Goal: Use online tool/utility: Utilize a website feature to perform a specific function

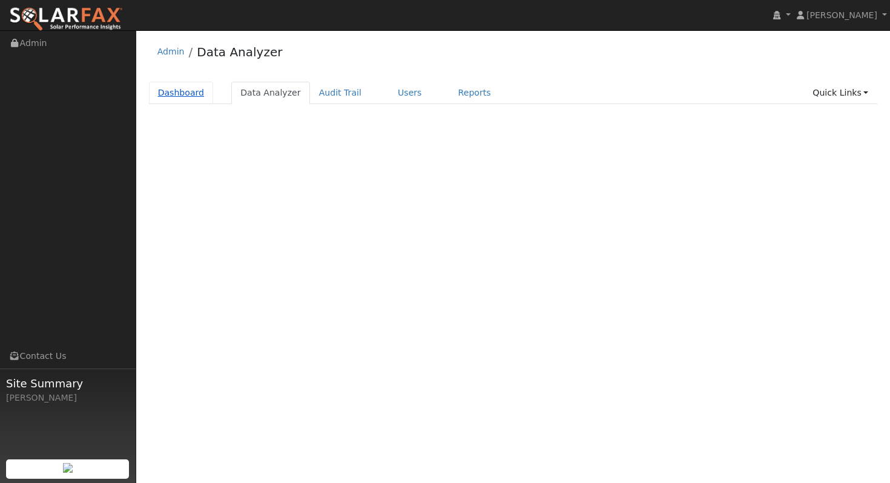
click at [200, 93] on link "Dashboard" at bounding box center [181, 93] width 65 height 22
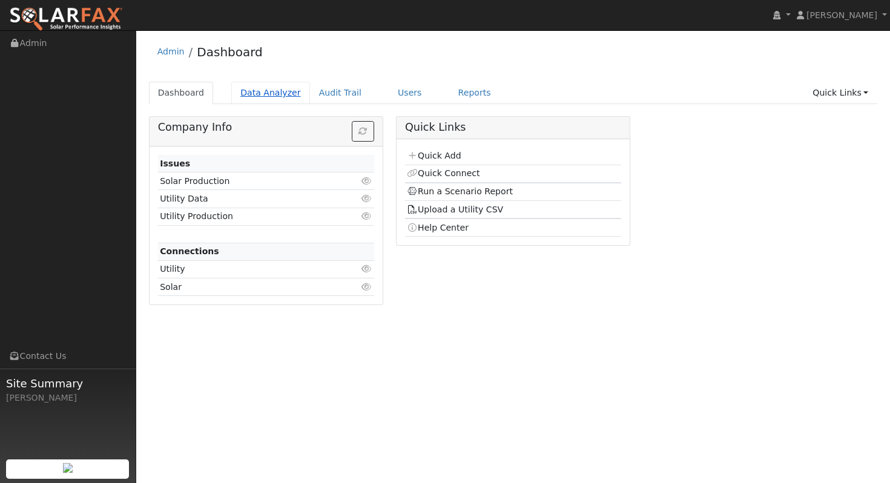
click at [255, 92] on link "Data Analyzer" at bounding box center [270, 93] width 79 height 22
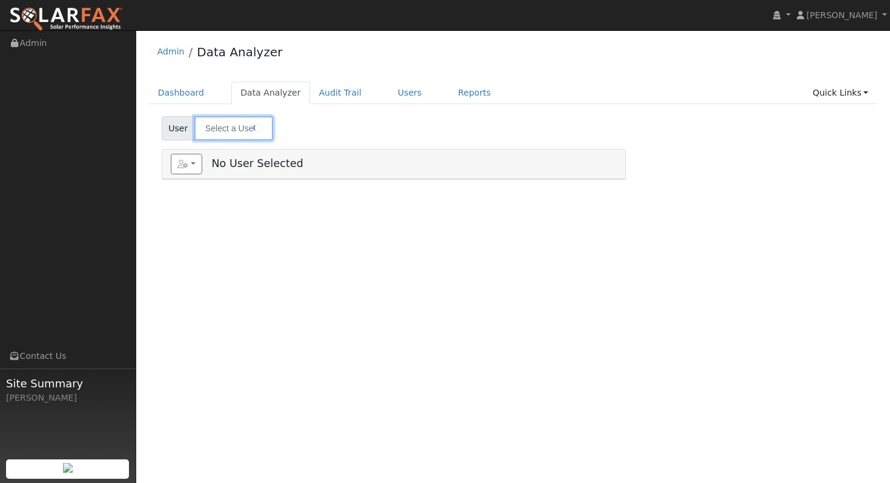
type input "[PERSON_NAME] (Add-On)"
click at [243, 127] on input "[PERSON_NAME] (Add-On)" at bounding box center [233, 128] width 79 height 24
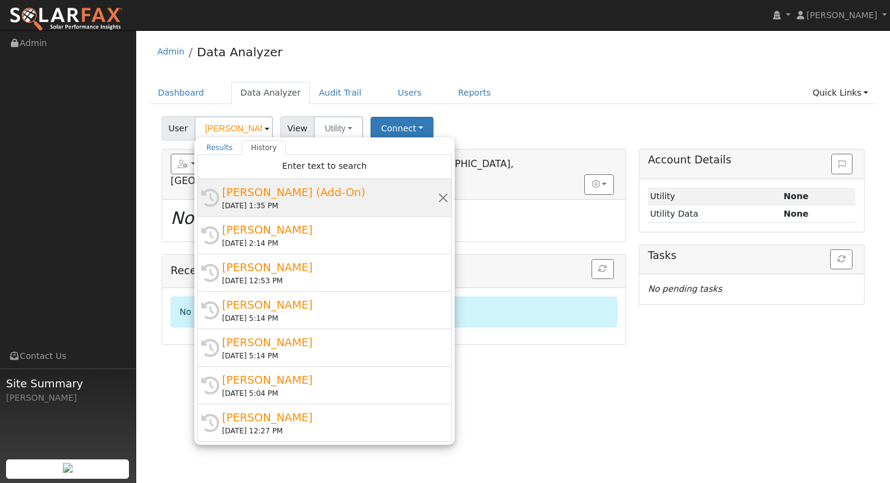
click at [334, 194] on div "[PERSON_NAME] (Add-On)" at bounding box center [330, 192] width 216 height 16
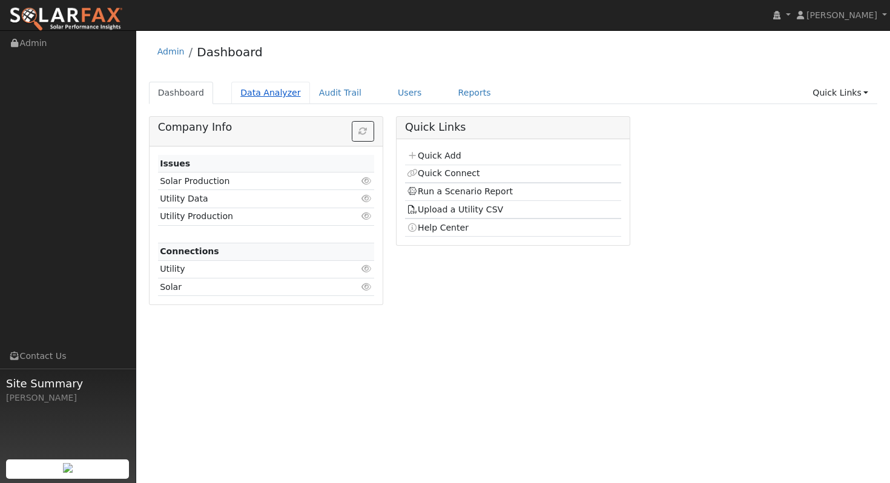
click at [259, 96] on link "Data Analyzer" at bounding box center [270, 93] width 79 height 22
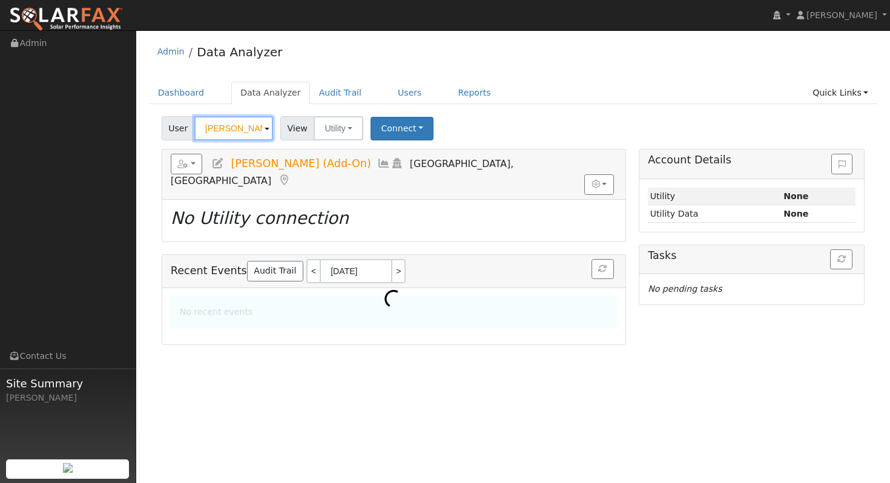
click at [237, 128] on input "[PERSON_NAME] (Add-On)" at bounding box center [233, 128] width 79 height 24
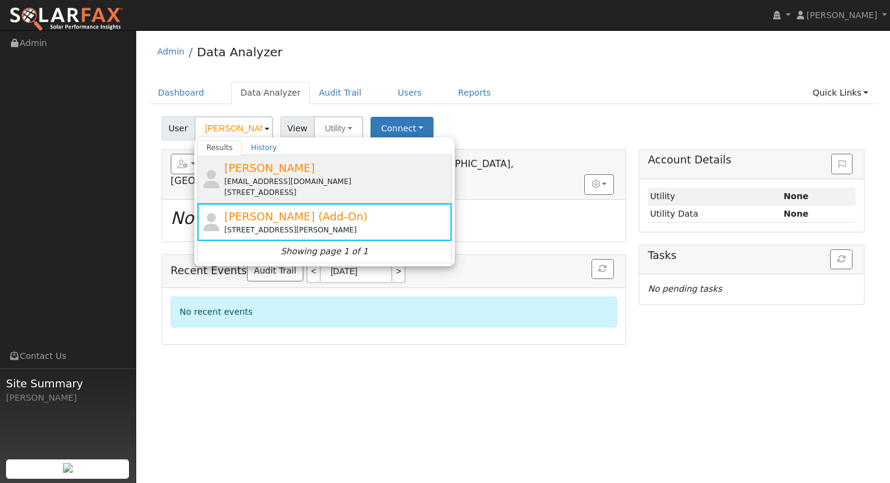
click at [345, 180] on div "[EMAIL_ADDRESS][DOMAIN_NAME]" at bounding box center [336, 181] width 225 height 11
type input "Chuck Lister"
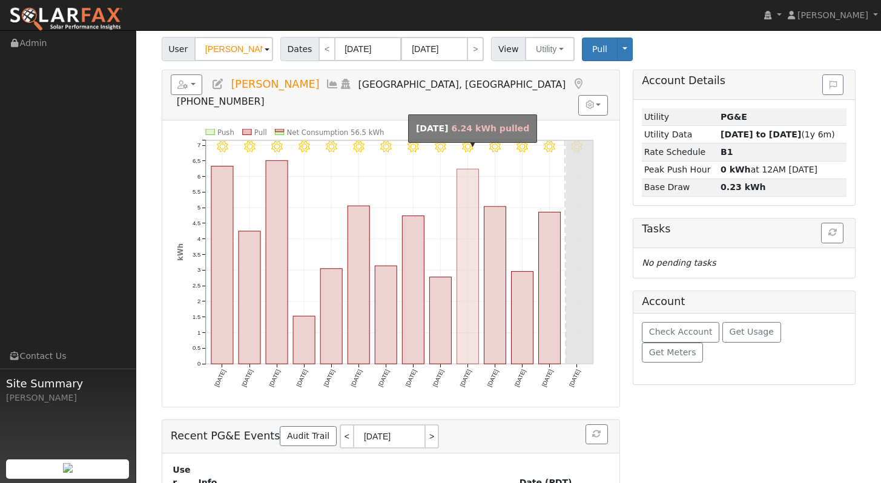
scroll to position [68, 0]
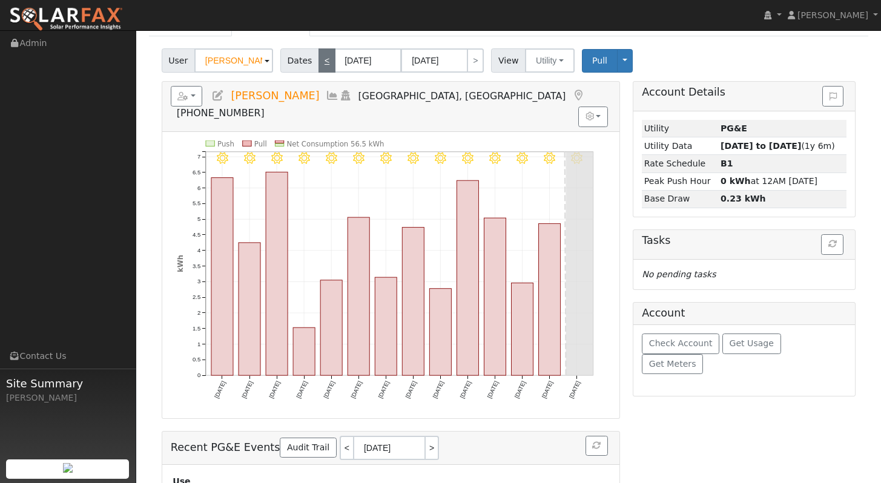
click at [323, 60] on link "<" at bounding box center [327, 60] width 17 height 24
type input "08/21/2025"
type input "09/03/2025"
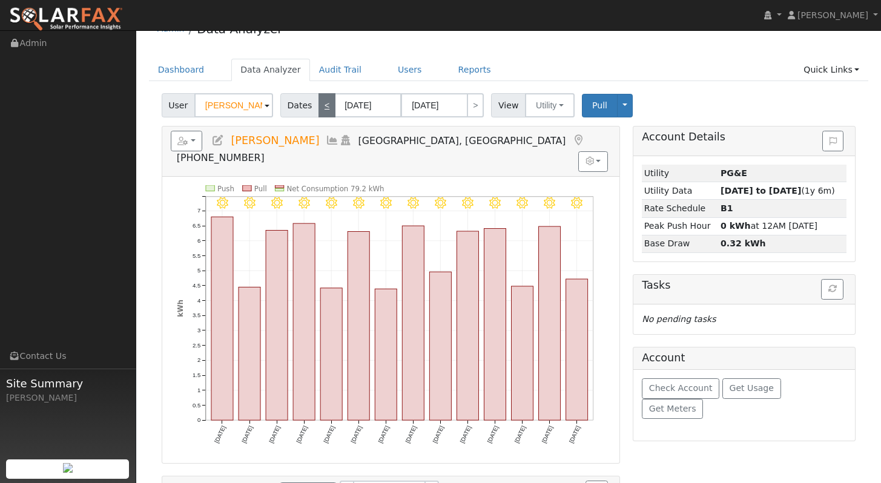
scroll to position [24, 0]
click at [321, 101] on link "<" at bounding box center [327, 105] width 17 height 24
type input "08/07/2025"
type input "08/20/2025"
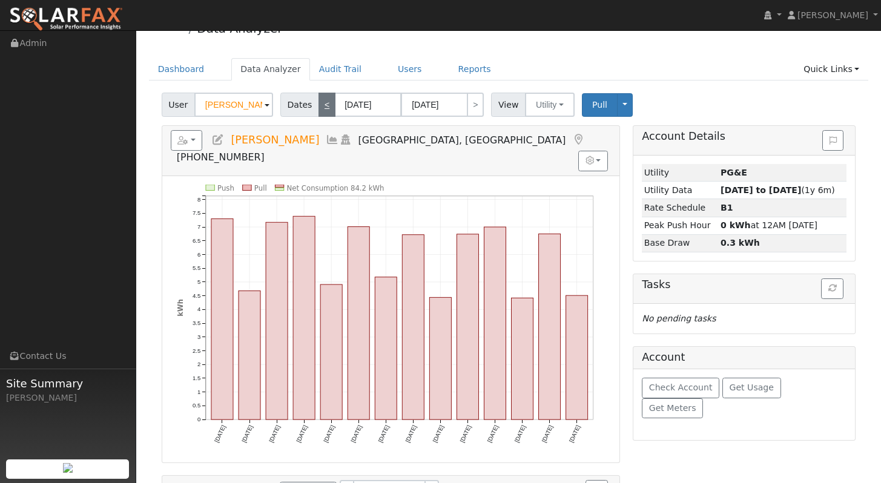
scroll to position [0, 0]
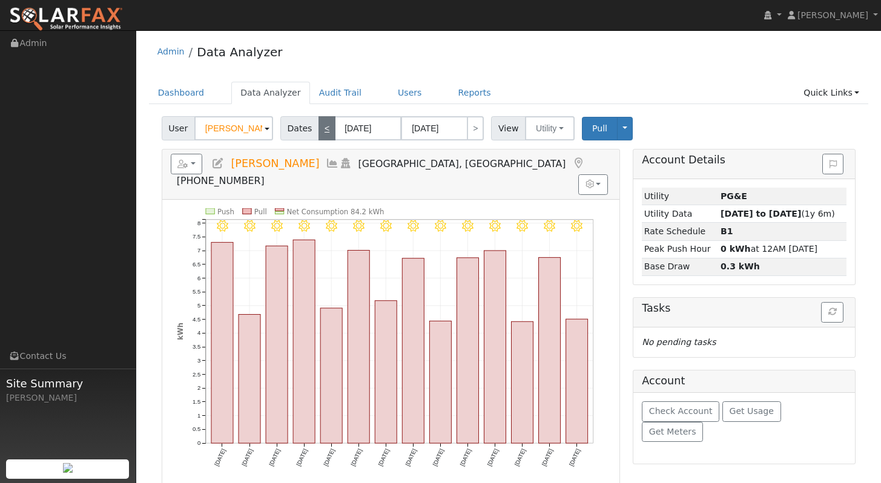
click at [322, 131] on link "<" at bounding box center [327, 128] width 17 height 24
type input "07/24/2025"
type input "08/06/2025"
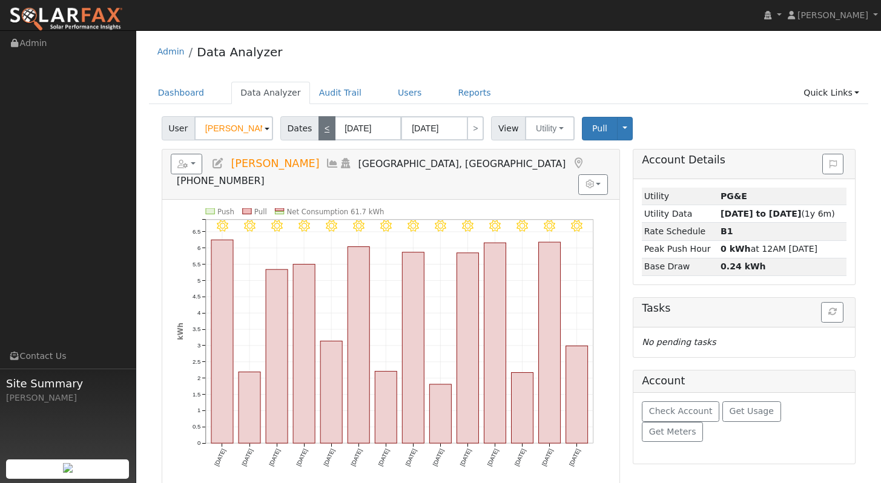
click at [328, 130] on link "<" at bounding box center [327, 128] width 17 height 24
type input "07/10/2025"
type input "07/23/2025"
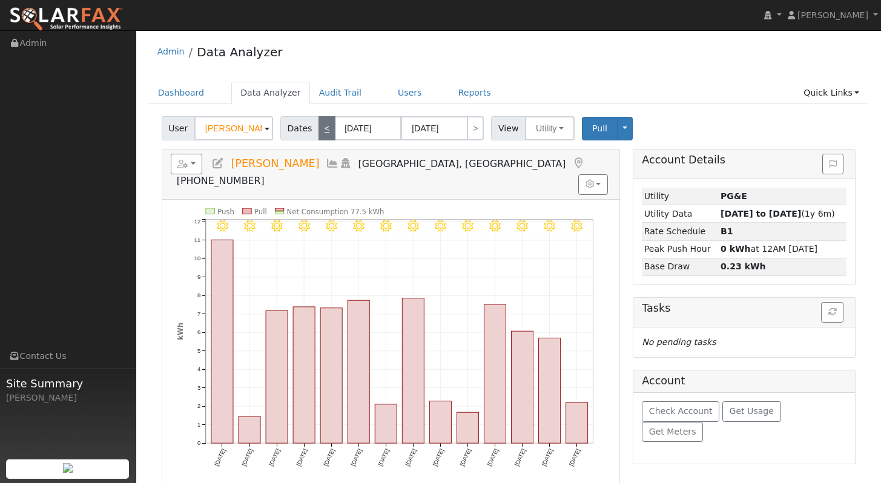
click at [325, 133] on link "<" at bounding box center [327, 128] width 17 height 24
type input "06/26/2025"
type input "07/09/2025"
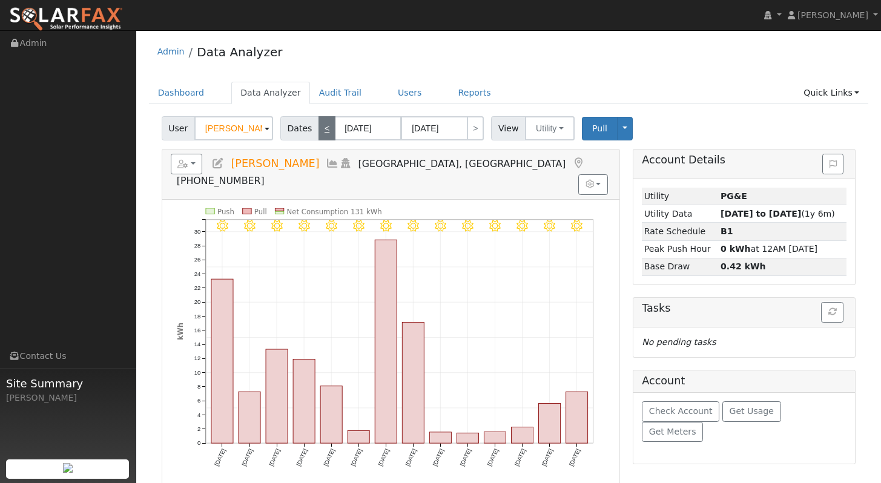
click at [325, 133] on link "<" at bounding box center [327, 128] width 17 height 24
type input "06/12/2025"
type input "06/25/2025"
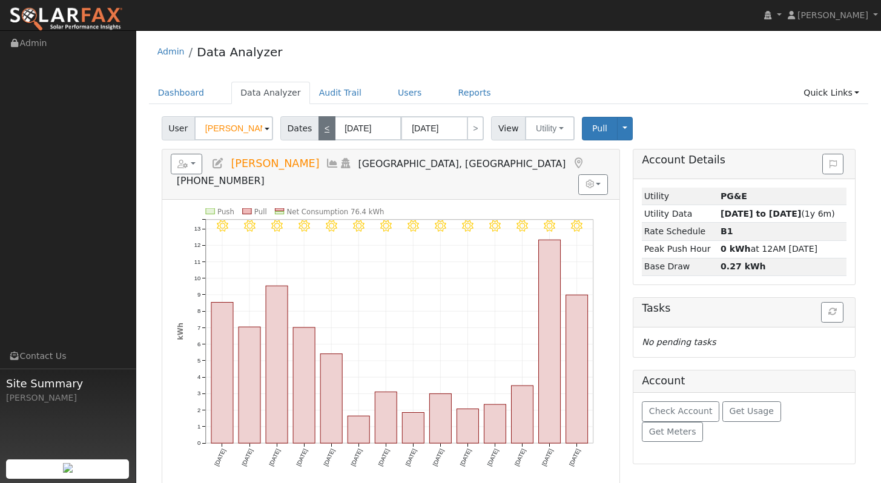
click at [325, 133] on link "<" at bounding box center [327, 128] width 17 height 24
type input "05/29/2025"
type input "06/11/2025"
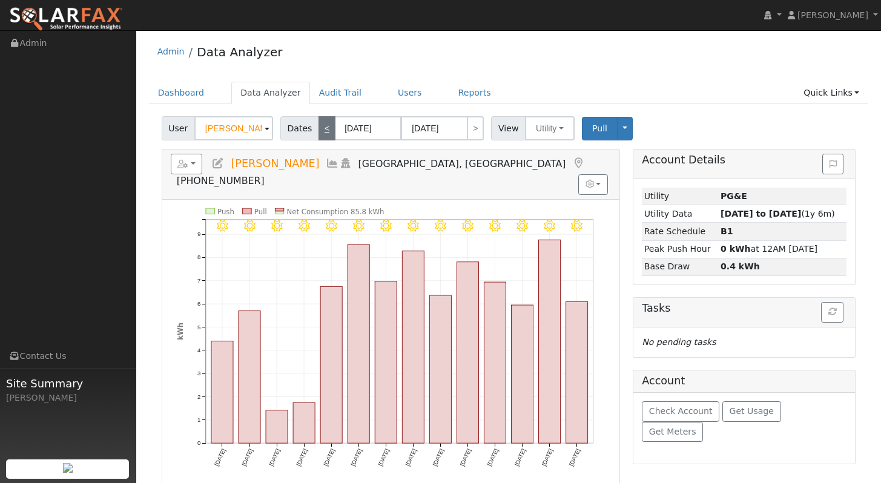
click at [325, 133] on link "<" at bounding box center [327, 128] width 17 height 24
type input "05/15/2025"
type input "05/28/2025"
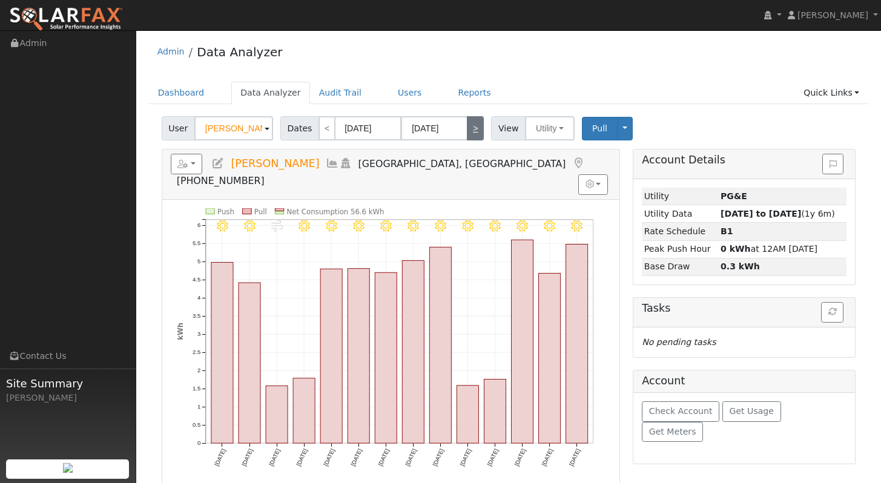
click at [472, 125] on link ">" at bounding box center [475, 128] width 17 height 24
type input "05/29/2025"
type input "06/11/2025"
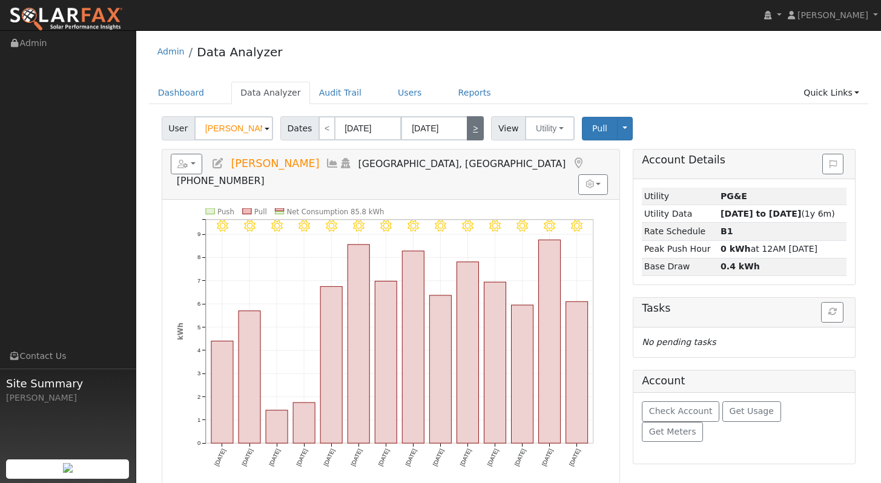
click at [472, 126] on link ">" at bounding box center [475, 128] width 17 height 24
type input "06/12/2025"
type input "06/25/2025"
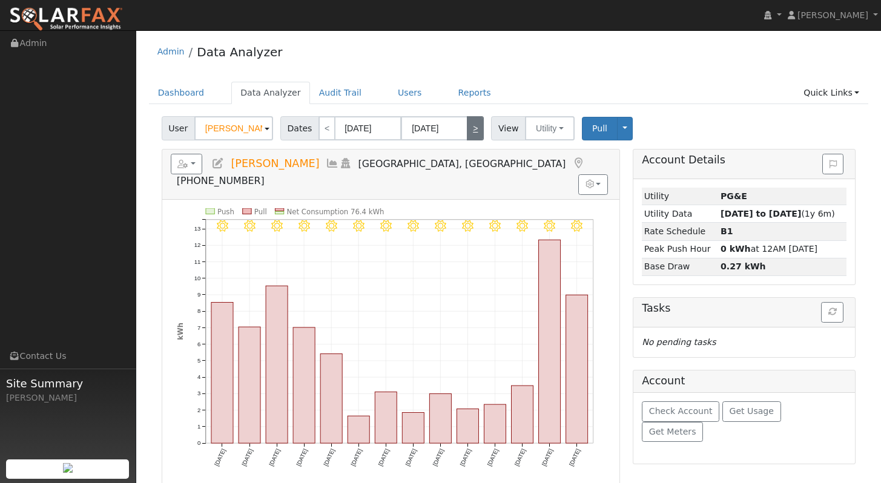
click at [472, 127] on link ">" at bounding box center [475, 128] width 17 height 24
type input "06/26/2025"
type input "07/09/2025"
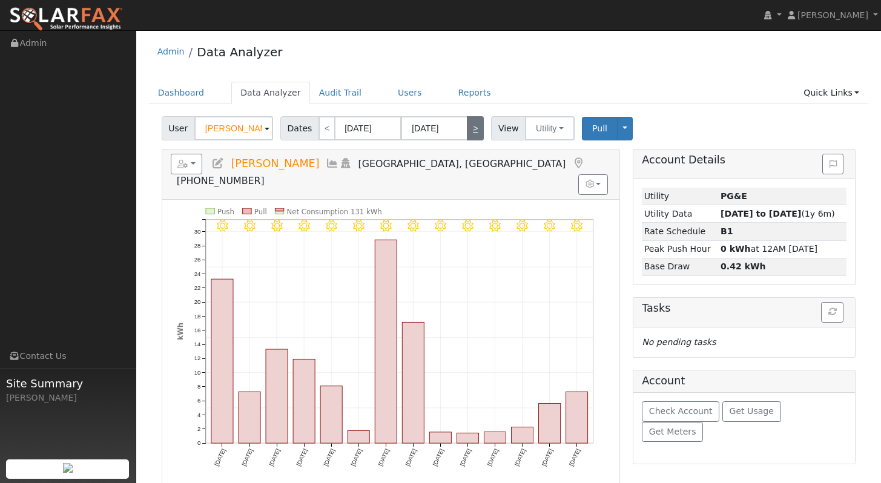
click at [473, 128] on link ">" at bounding box center [475, 128] width 17 height 24
type input "07/10/2025"
type input "07/23/2025"
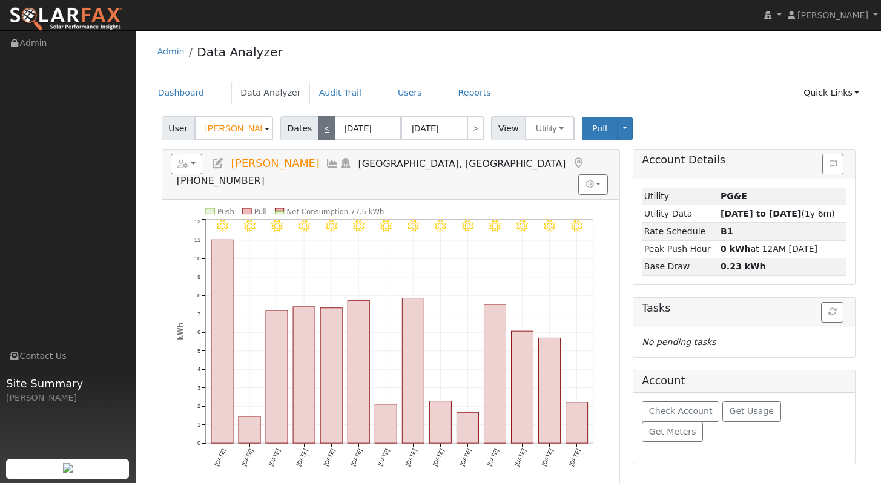
click at [325, 132] on link "<" at bounding box center [327, 128] width 17 height 24
type input "06/26/2025"
type input "07/09/2025"
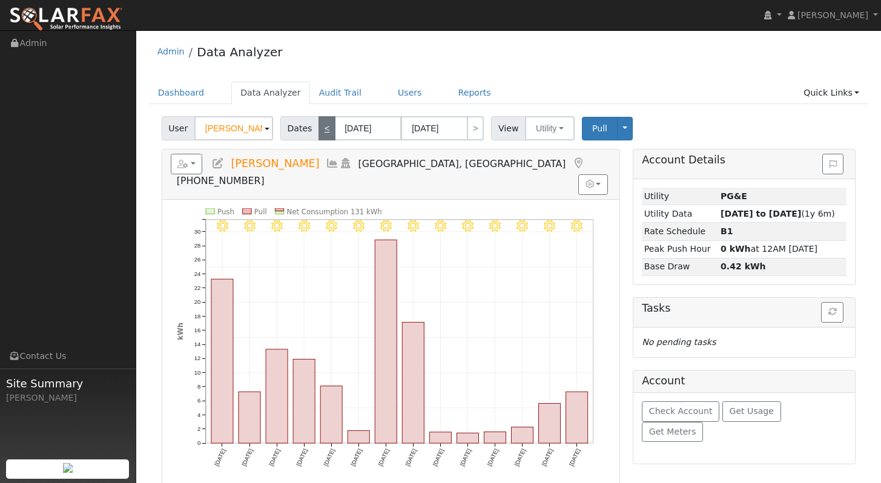
click at [325, 131] on link "<" at bounding box center [327, 128] width 17 height 24
type input "06/12/2025"
type input "06/25/2025"
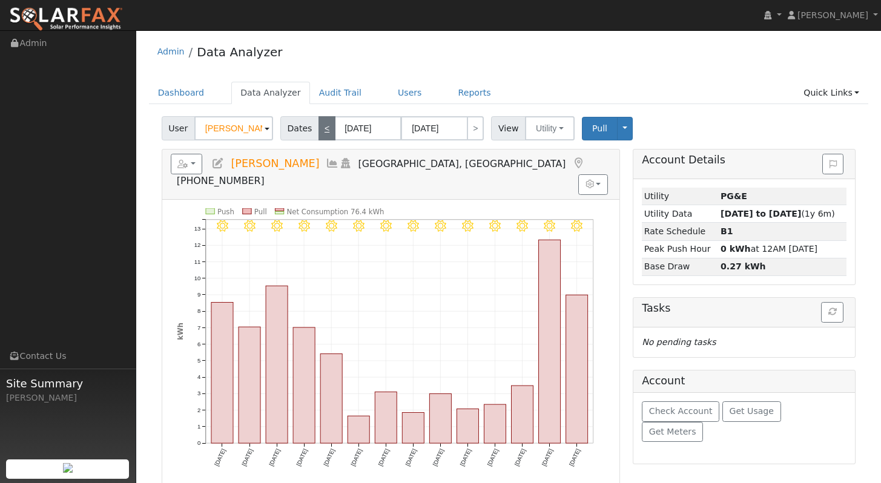
click at [325, 132] on link "<" at bounding box center [327, 128] width 17 height 24
type input "05/29/2025"
type input "06/11/2025"
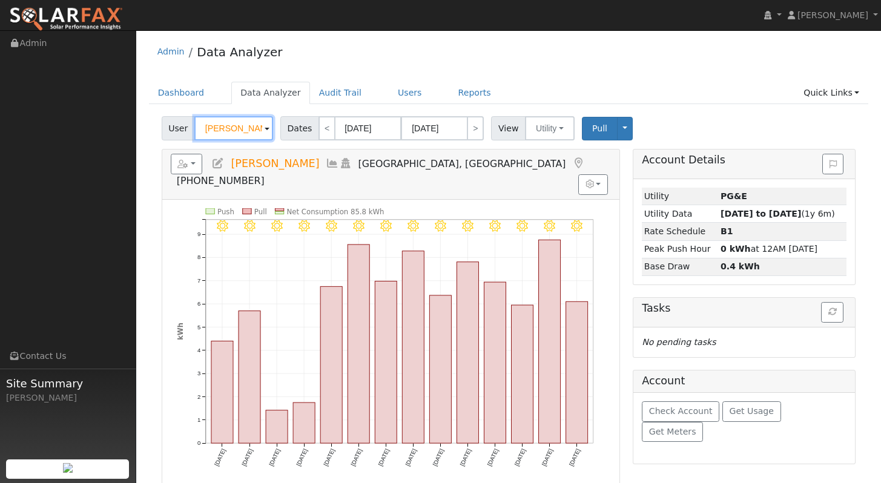
click at [244, 127] on input "Chuck Lister" at bounding box center [233, 128] width 79 height 24
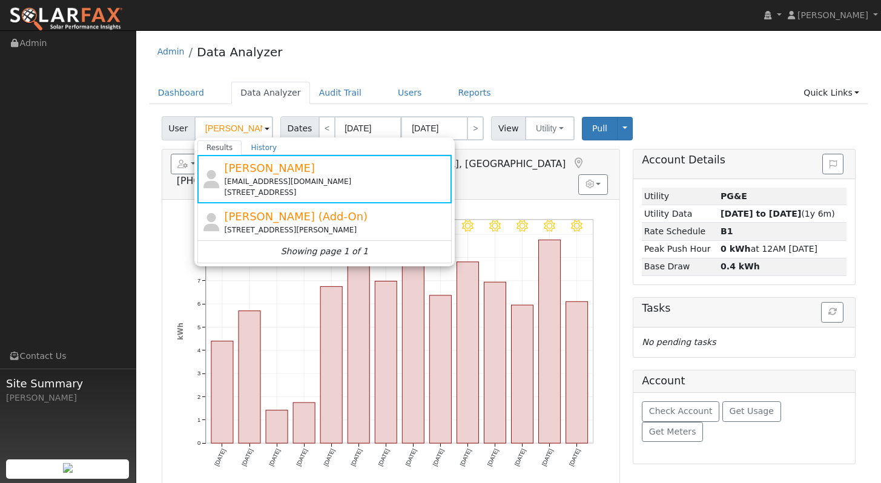
click at [390, 170] on div "Chuck Lister chuckl@listerinc.net 6378 Pitt School Road, Dixon, CA 95620" at bounding box center [336, 179] width 225 height 38
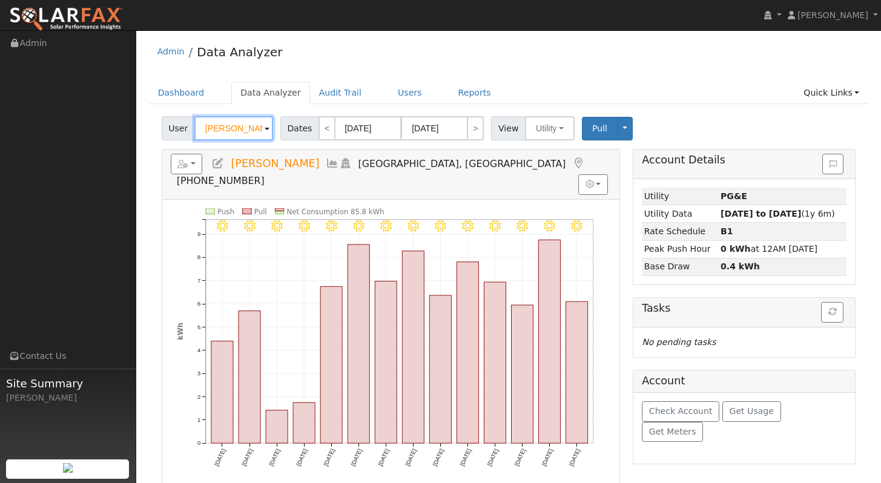
click at [246, 128] on input "chuck lister" at bounding box center [233, 128] width 79 height 24
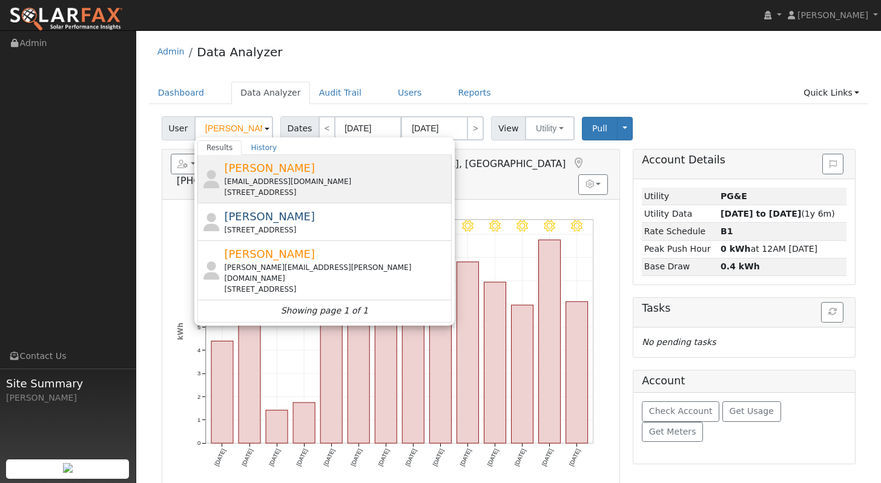
click at [311, 173] on div "Jared Magaoay jaredmag8@gmail.com 6378 Pitt School Road, Dixon, CA 95620" at bounding box center [336, 179] width 225 height 38
type input "Jared Magaoay"
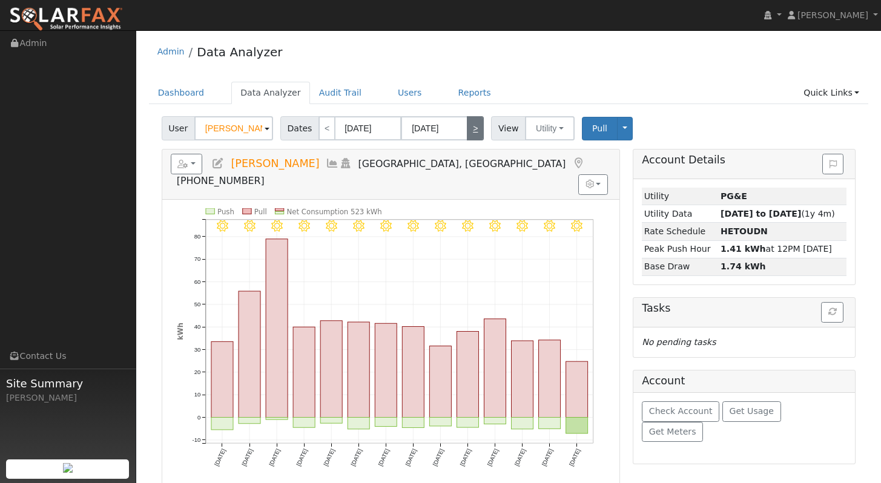
click at [478, 128] on link ">" at bounding box center [475, 128] width 17 height 24
type input "06/12/2025"
type input "06/25/2025"
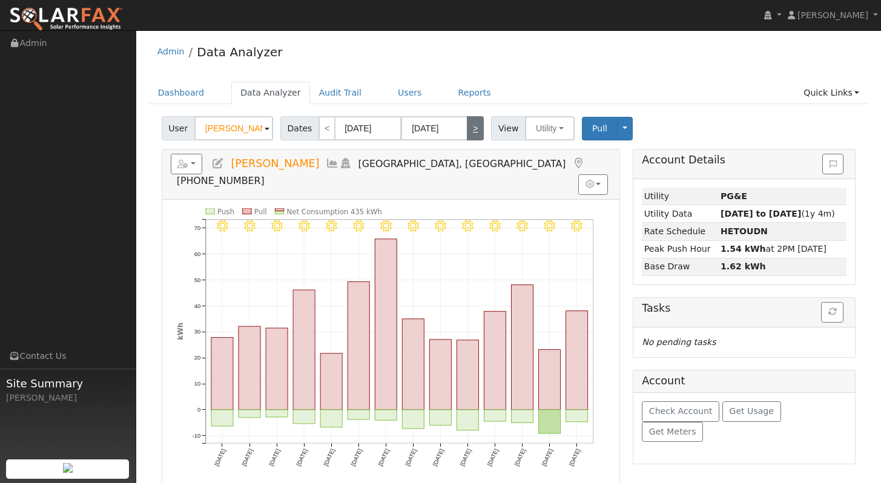
click at [474, 128] on link ">" at bounding box center [475, 128] width 17 height 24
type input "06/26/2025"
type input "07/09/2025"
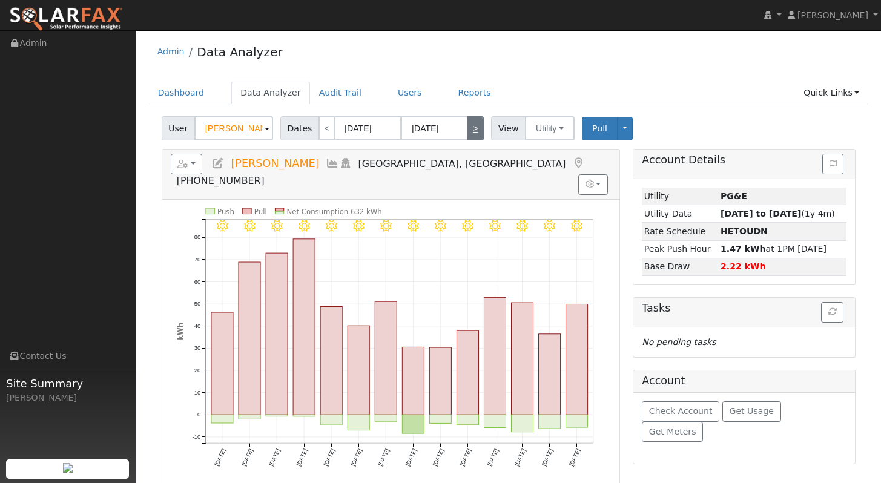
click at [475, 132] on link ">" at bounding box center [475, 128] width 17 height 24
type input "07/10/2025"
type input "07/23/2025"
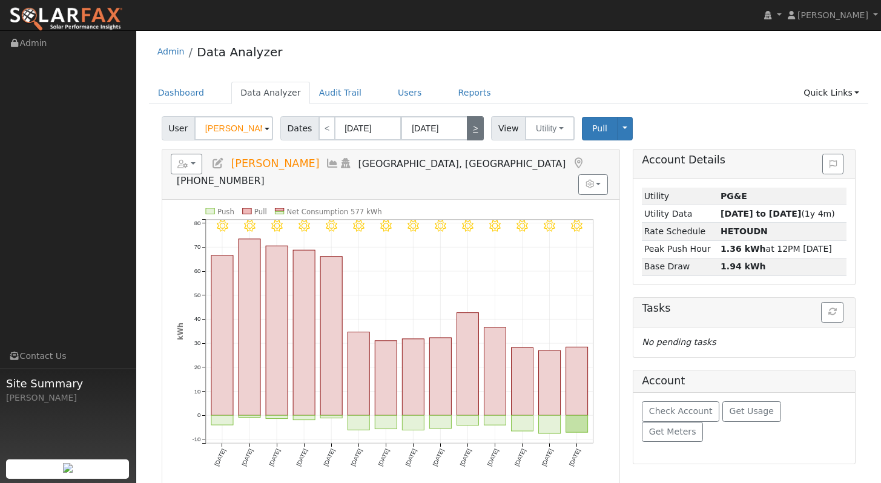
click at [474, 132] on link ">" at bounding box center [475, 128] width 17 height 24
type input "07/24/2025"
type input "08/06/2025"
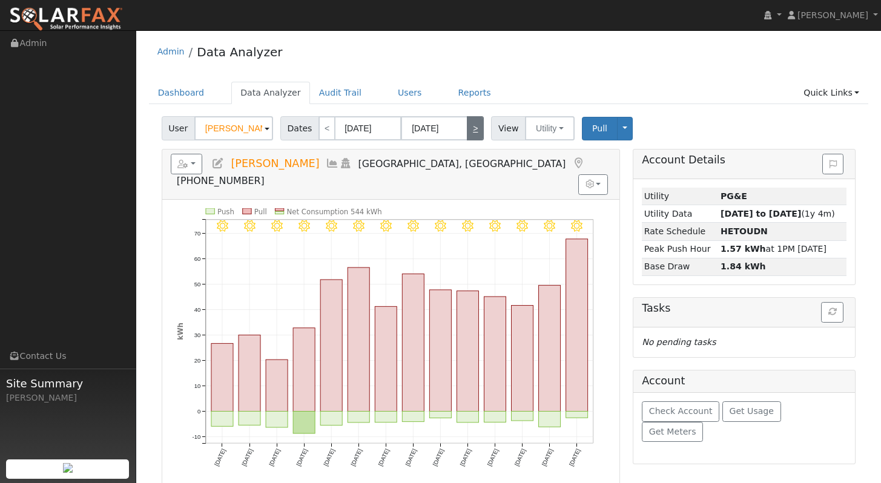
click at [473, 131] on link ">" at bounding box center [475, 128] width 17 height 24
type input "08/07/2025"
type input "08/20/2025"
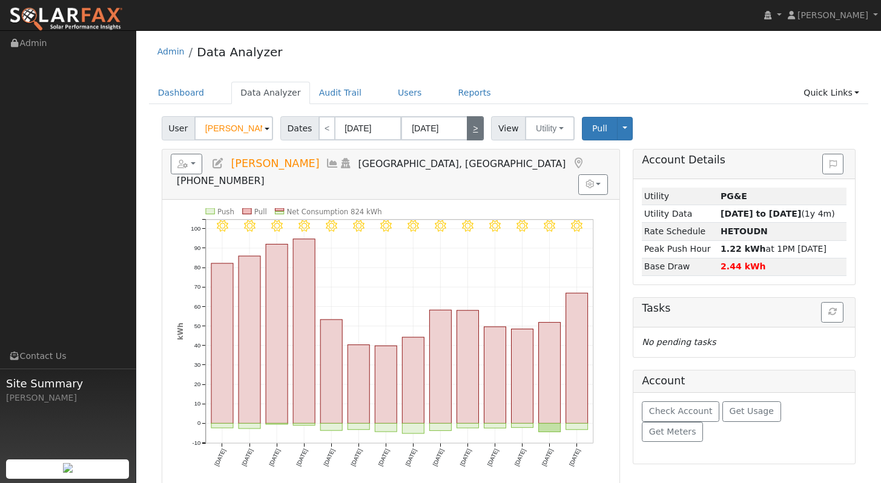
click at [471, 134] on link ">" at bounding box center [475, 128] width 17 height 24
type input "08/21/2025"
type input "09/03/2025"
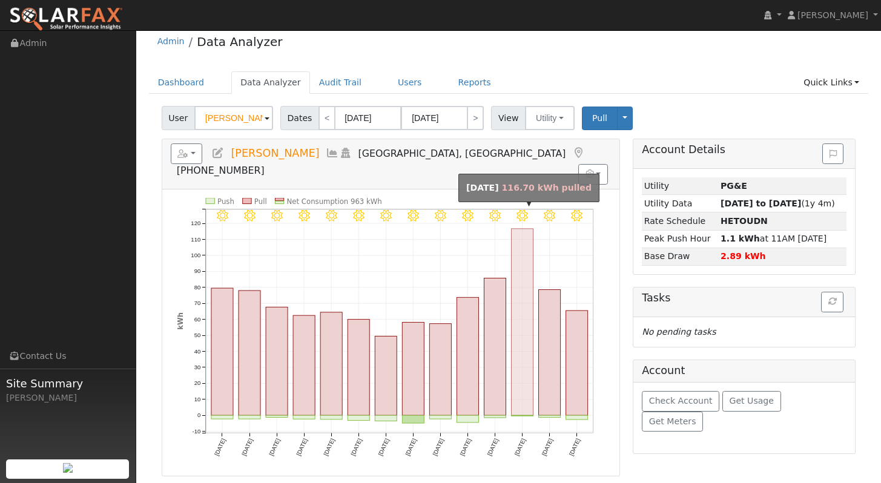
scroll to position [14, 0]
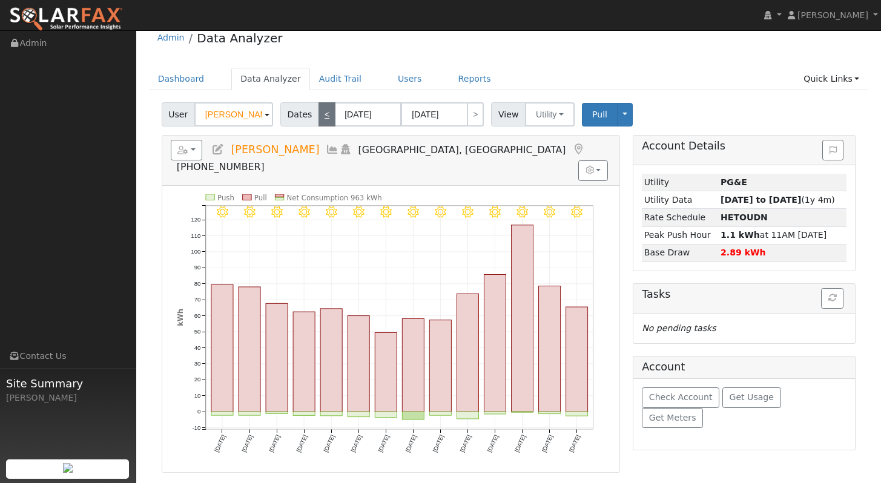
click at [325, 115] on link "<" at bounding box center [327, 114] width 17 height 24
type input "08/07/2025"
type input "08/20/2025"
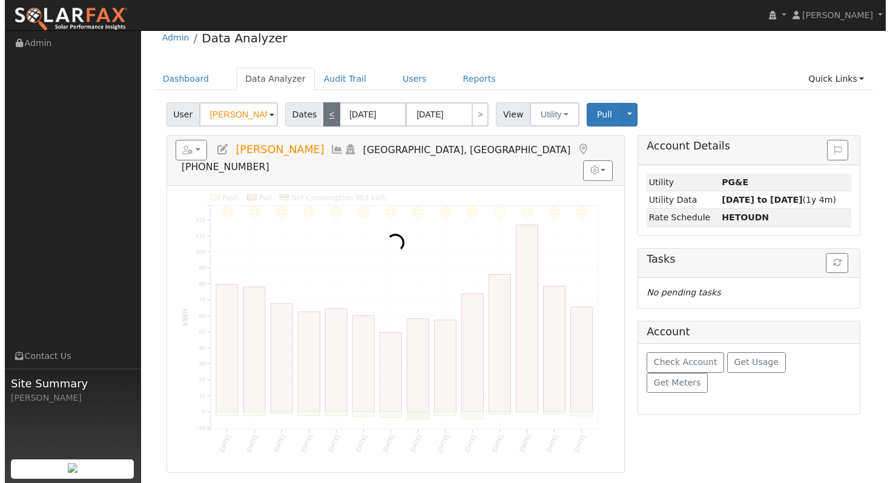
scroll to position [0, 0]
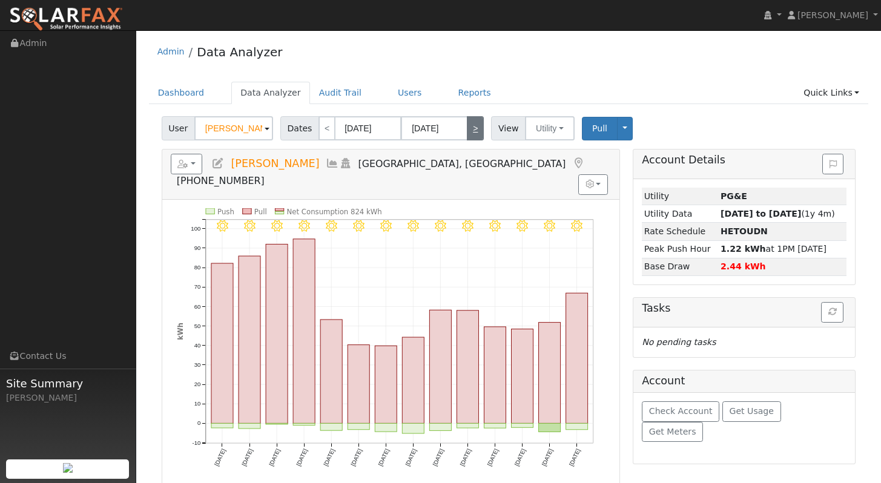
click at [477, 130] on link ">" at bounding box center [475, 128] width 17 height 24
type input "08/21/2025"
type input "09/03/2025"
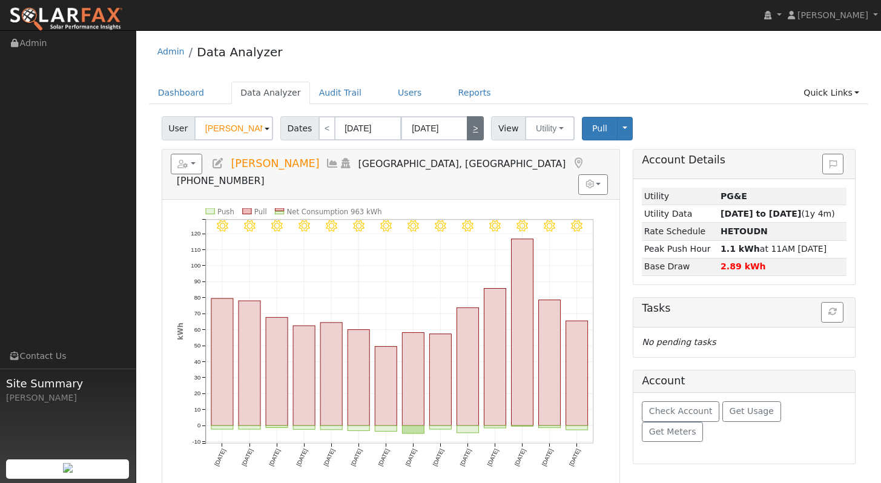
click at [475, 130] on link ">" at bounding box center [475, 128] width 17 height 24
type input "[DATE]"
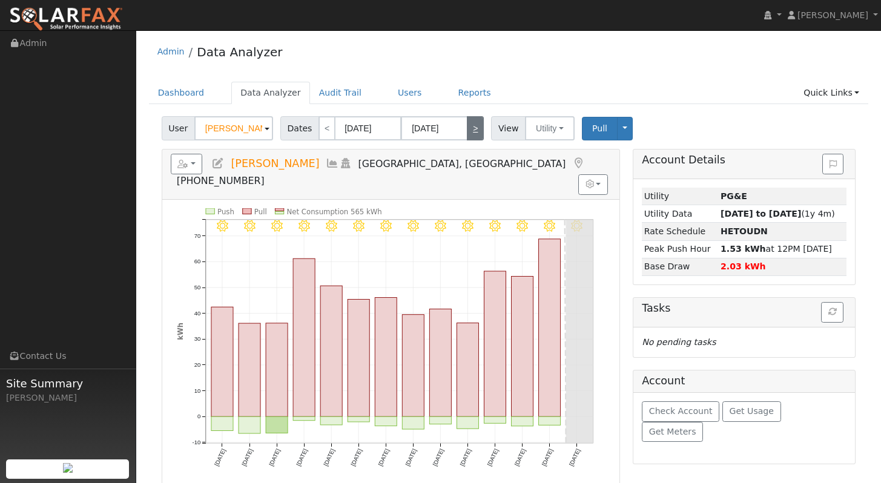
click at [475, 130] on link ">" at bounding box center [475, 128] width 17 height 24
type input "[DATE]"
type input "10/01/2025"
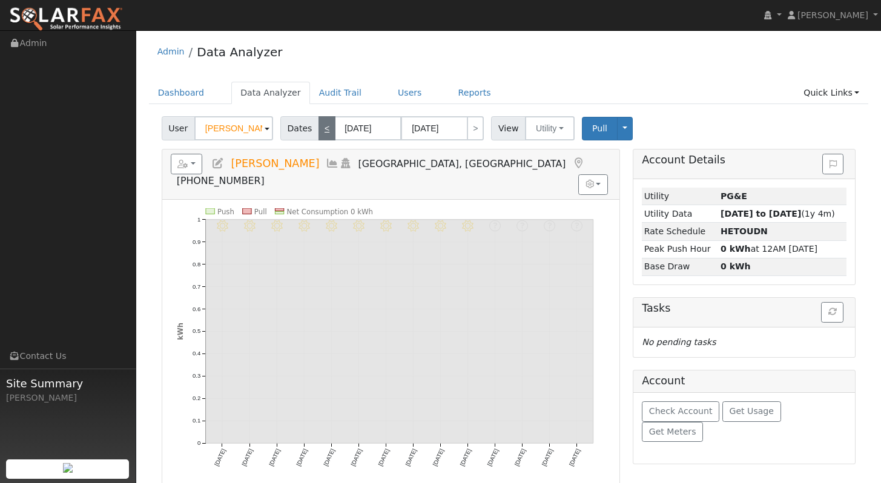
click at [329, 134] on link "<" at bounding box center [327, 128] width 17 height 24
type input "[DATE]"
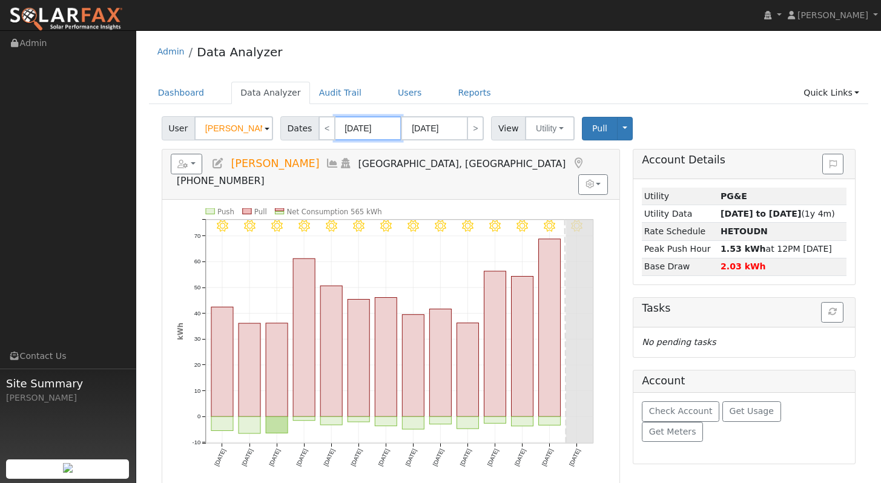
click at [367, 131] on input "[DATE]" at bounding box center [368, 128] width 67 height 24
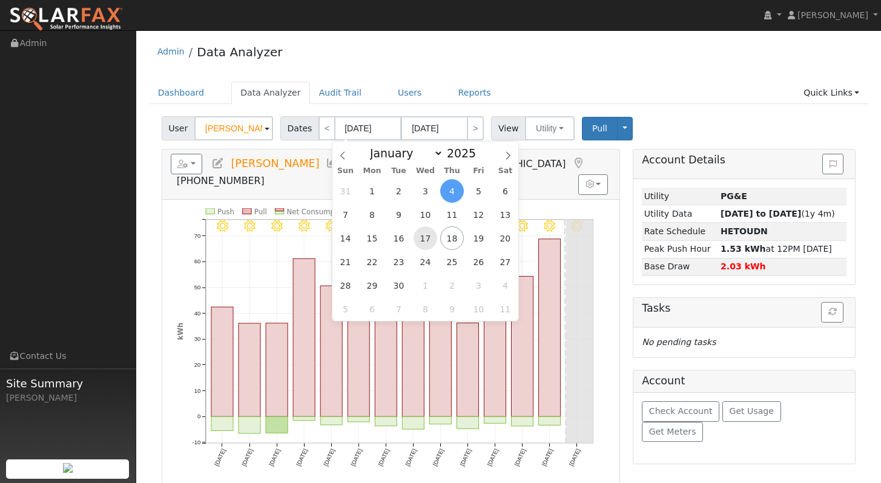
click at [423, 236] on span "17" at bounding box center [426, 238] width 24 height 24
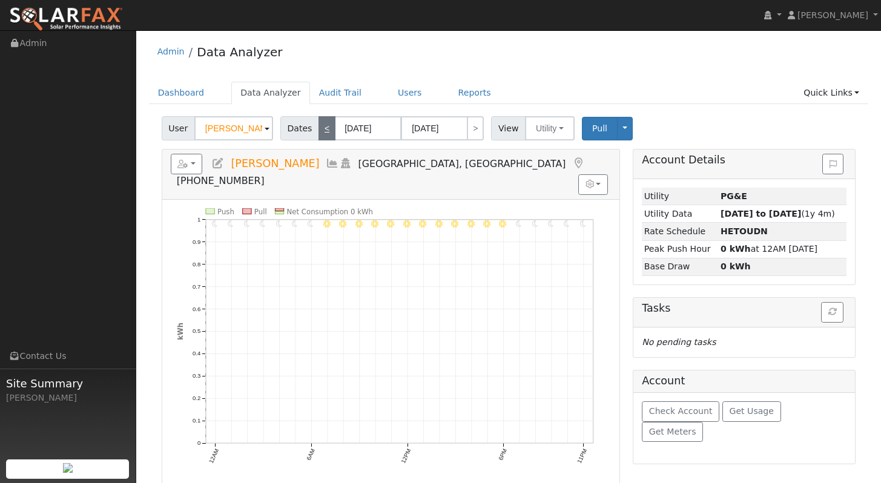
click at [324, 131] on link "<" at bounding box center [327, 128] width 17 height 24
type input "09/16/2025"
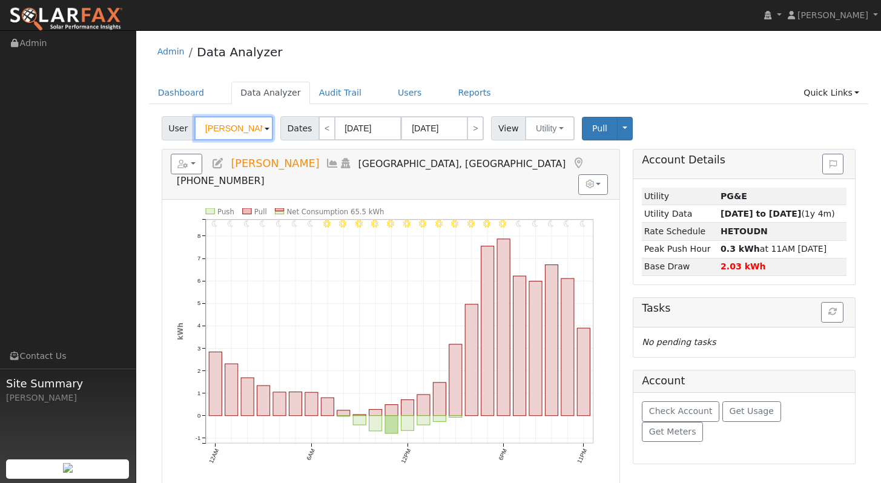
click at [233, 129] on input "Jared Magaoay" at bounding box center [233, 128] width 79 height 24
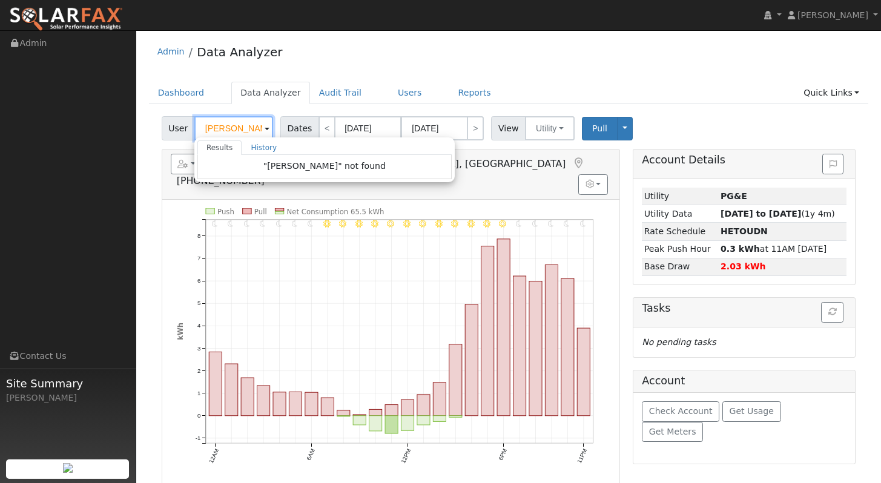
click at [256, 127] on input "chuck listeragaoay" at bounding box center [233, 128] width 79 height 24
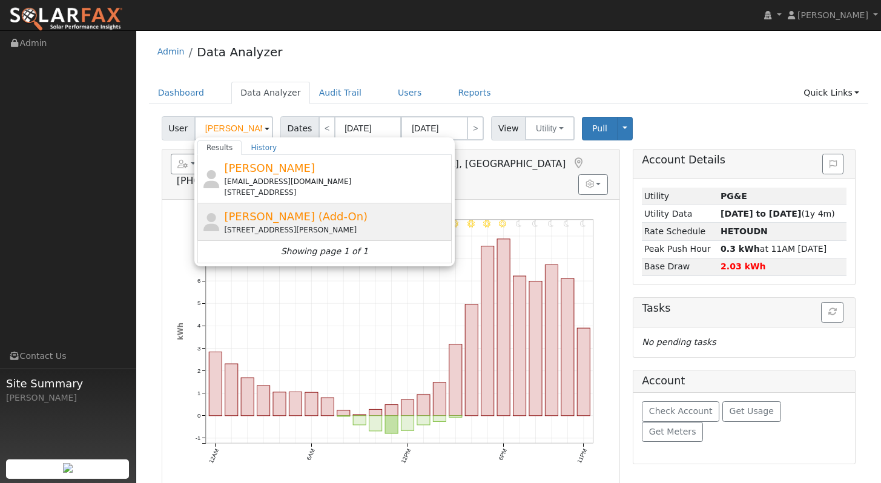
click at [368, 216] on div "Chuck Lister (Add-On) 336 Glen Eagle Court, Vacaville, CA 95688" at bounding box center [336, 221] width 225 height 27
type input "[PERSON_NAME] (Add-On)"
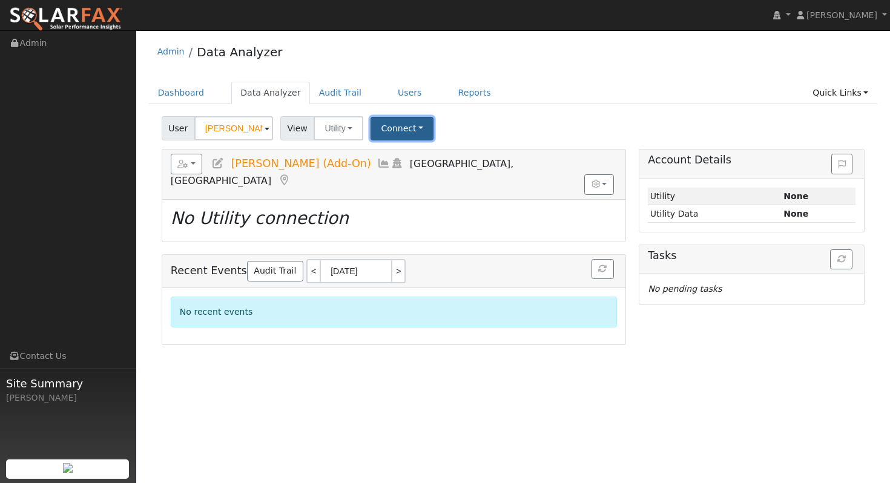
click at [419, 124] on button "Connect" at bounding box center [402, 129] width 63 height 24
click at [443, 156] on link "Select a Provider" at bounding box center [419, 155] width 94 height 17
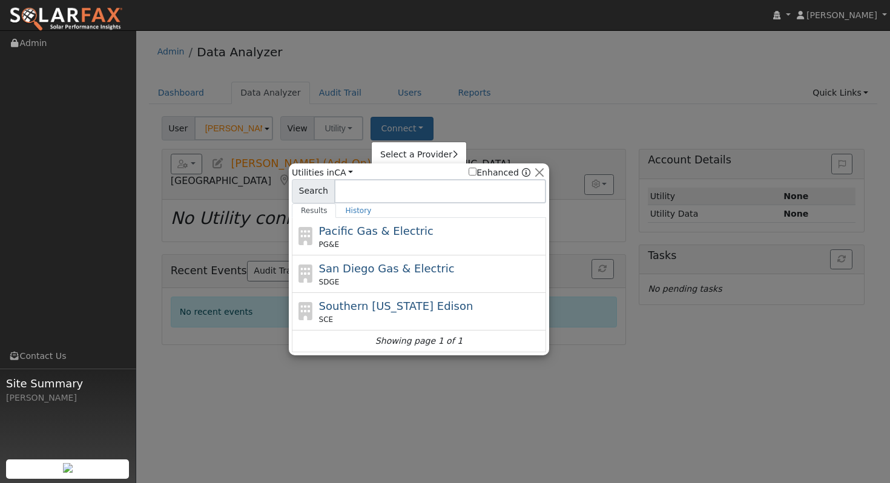
click at [432, 242] on div "PG&E" at bounding box center [431, 244] width 225 height 11
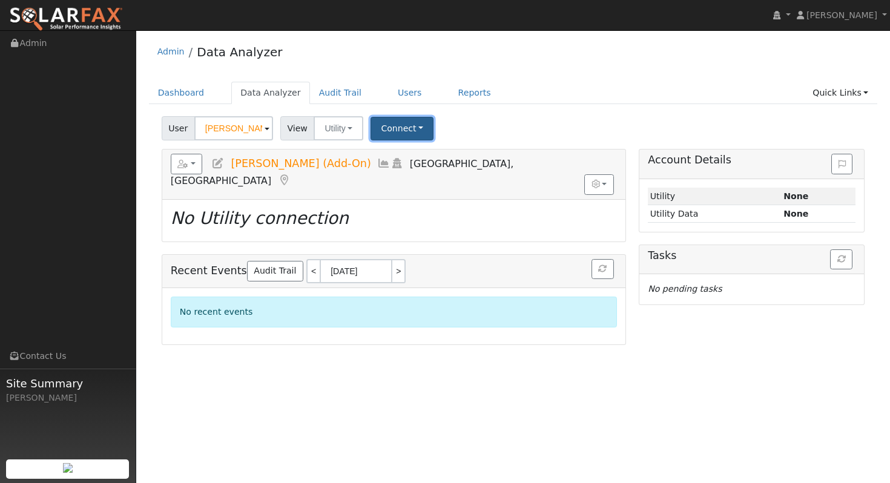
click at [424, 126] on button "Connect" at bounding box center [402, 129] width 63 height 24
click at [445, 157] on link "Select a Provider" at bounding box center [419, 155] width 94 height 17
click at [440, 153] on link "Select a Provider" at bounding box center [419, 155] width 94 height 17
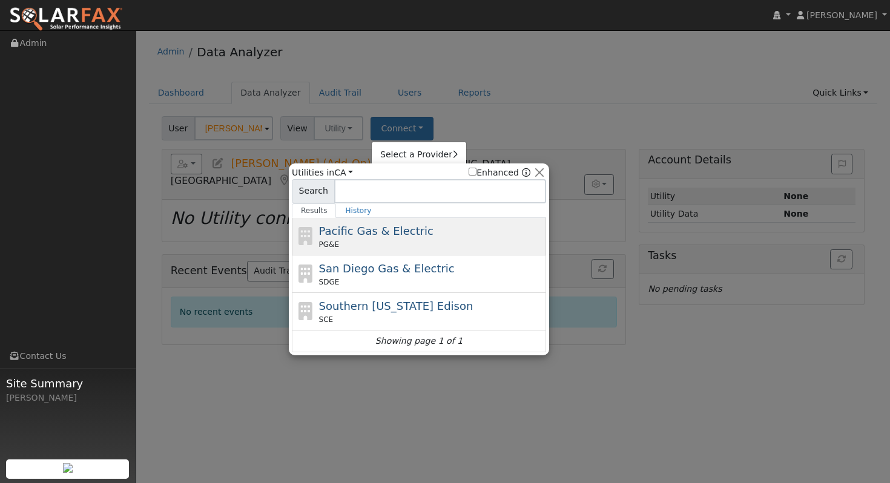
click at [435, 232] on div "Pacific Gas & Electric PG&E" at bounding box center [431, 236] width 225 height 27
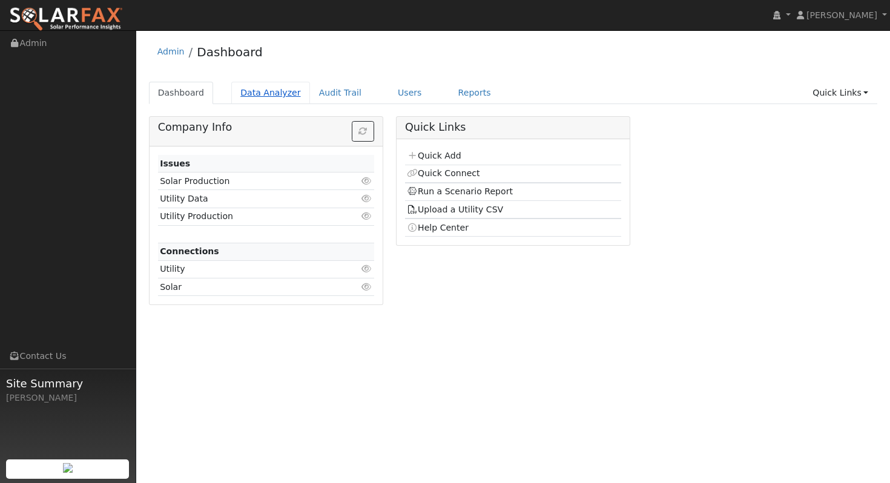
click at [280, 92] on link "Data Analyzer" at bounding box center [270, 93] width 79 height 22
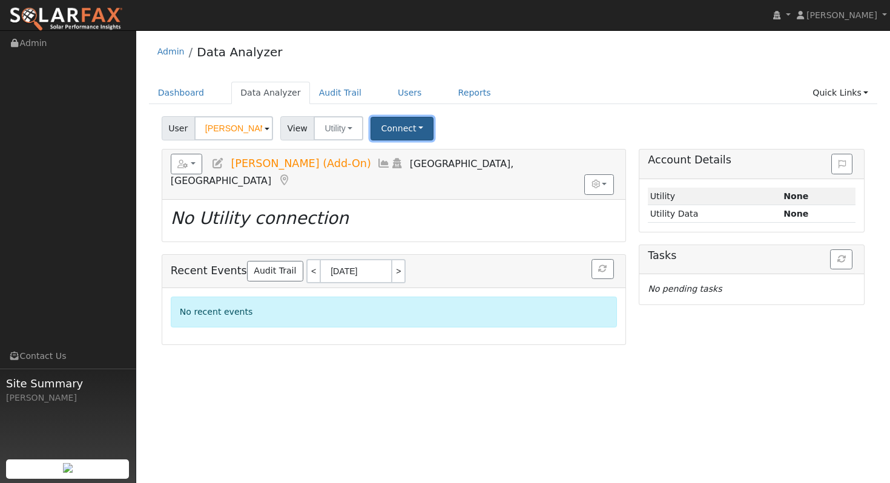
click at [394, 136] on button "Connect" at bounding box center [402, 129] width 63 height 24
click at [417, 157] on link "Select a Provider" at bounding box center [419, 155] width 94 height 17
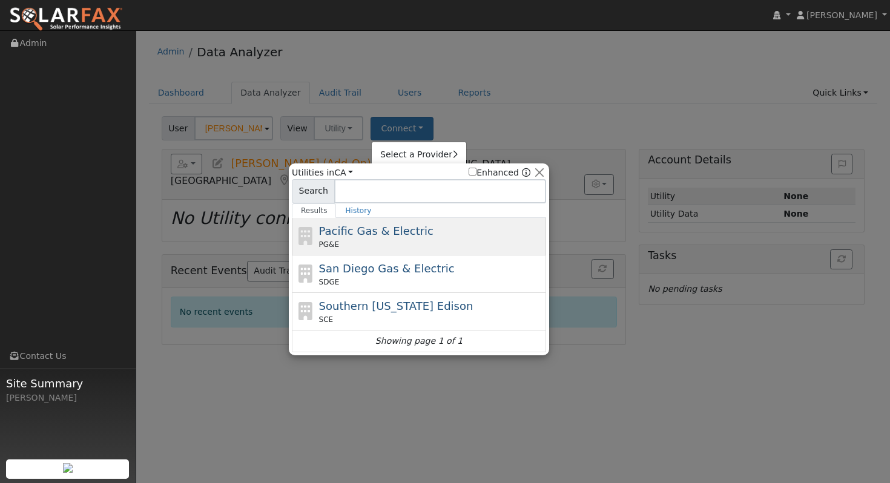
click at [420, 231] on div "Pacific Gas & Electric PG&E" at bounding box center [431, 236] width 225 height 27
